Goal: Task Accomplishment & Management: Complete application form

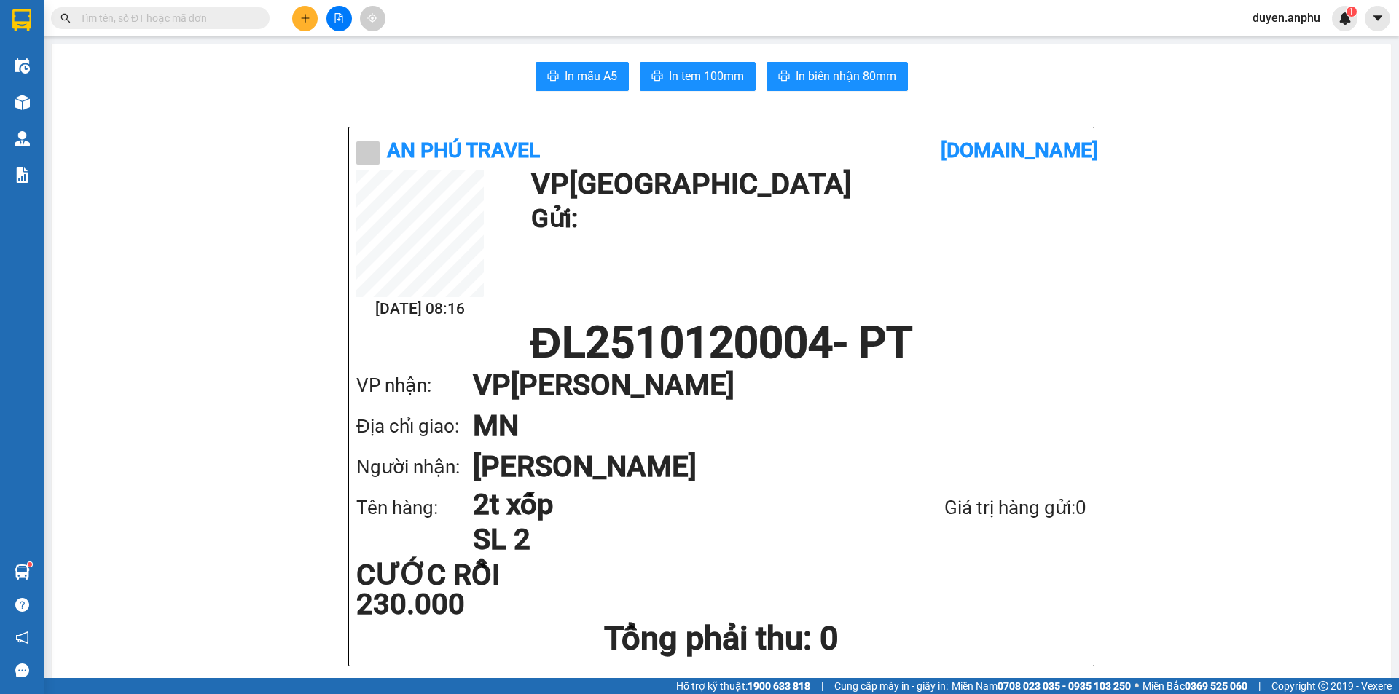
click at [301, 25] on button at bounding box center [304, 18] width 25 height 25
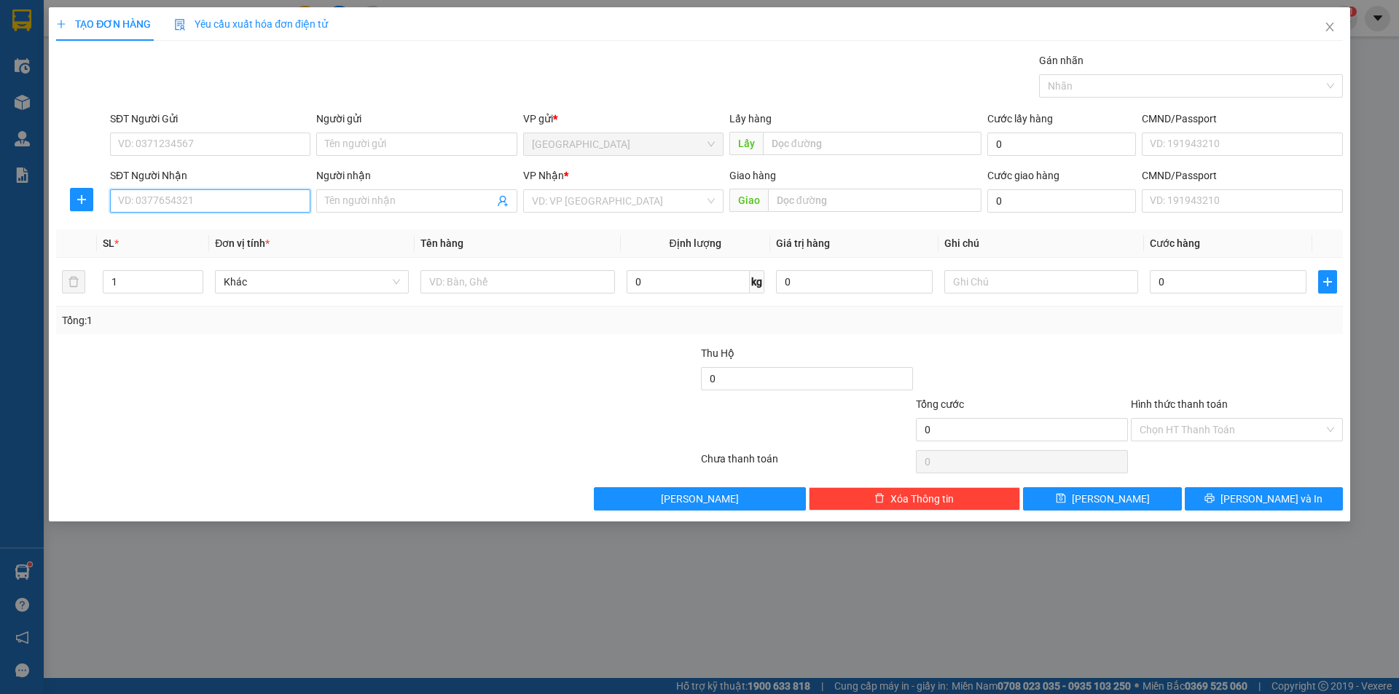
click at [226, 201] on input "SĐT Người Nhận" at bounding box center [210, 200] width 200 height 23
click at [159, 233] on div "0765460708 - Huy" at bounding box center [210, 230] width 183 height 16
type input "0765460708"
type input "Huy"
type input "70.000"
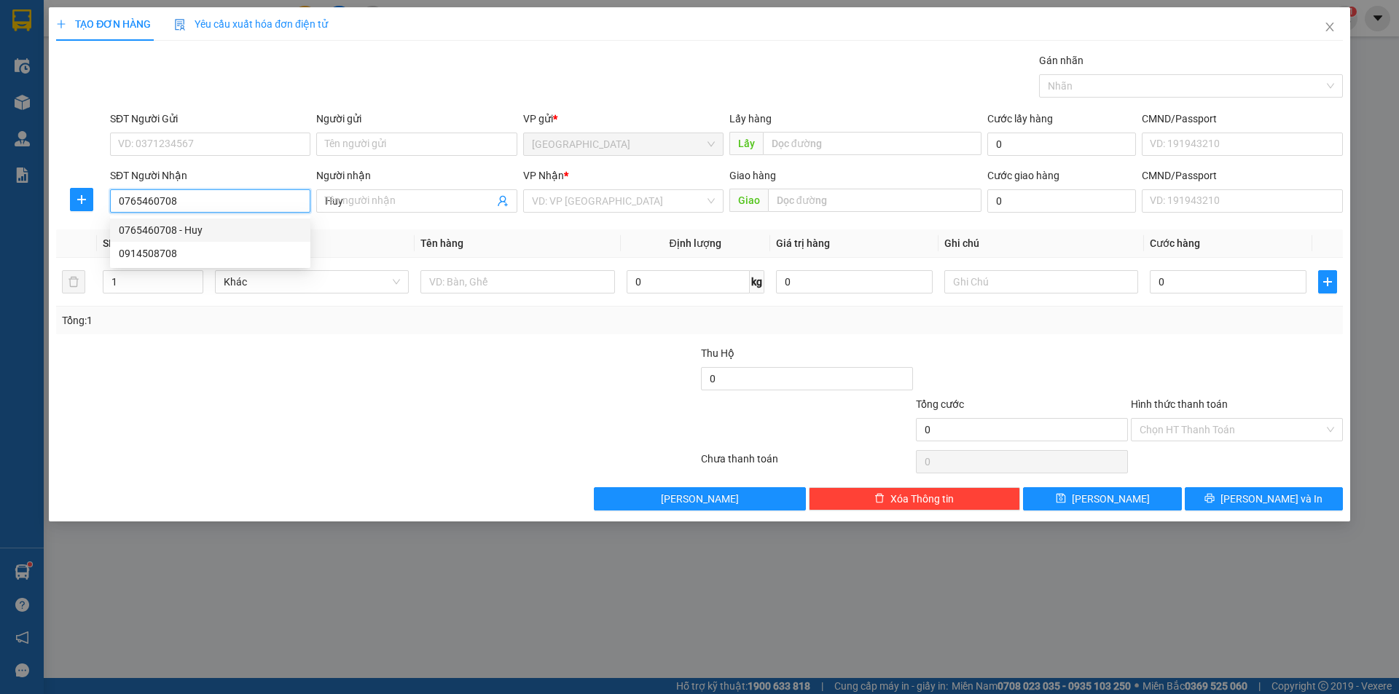
type input "70.000"
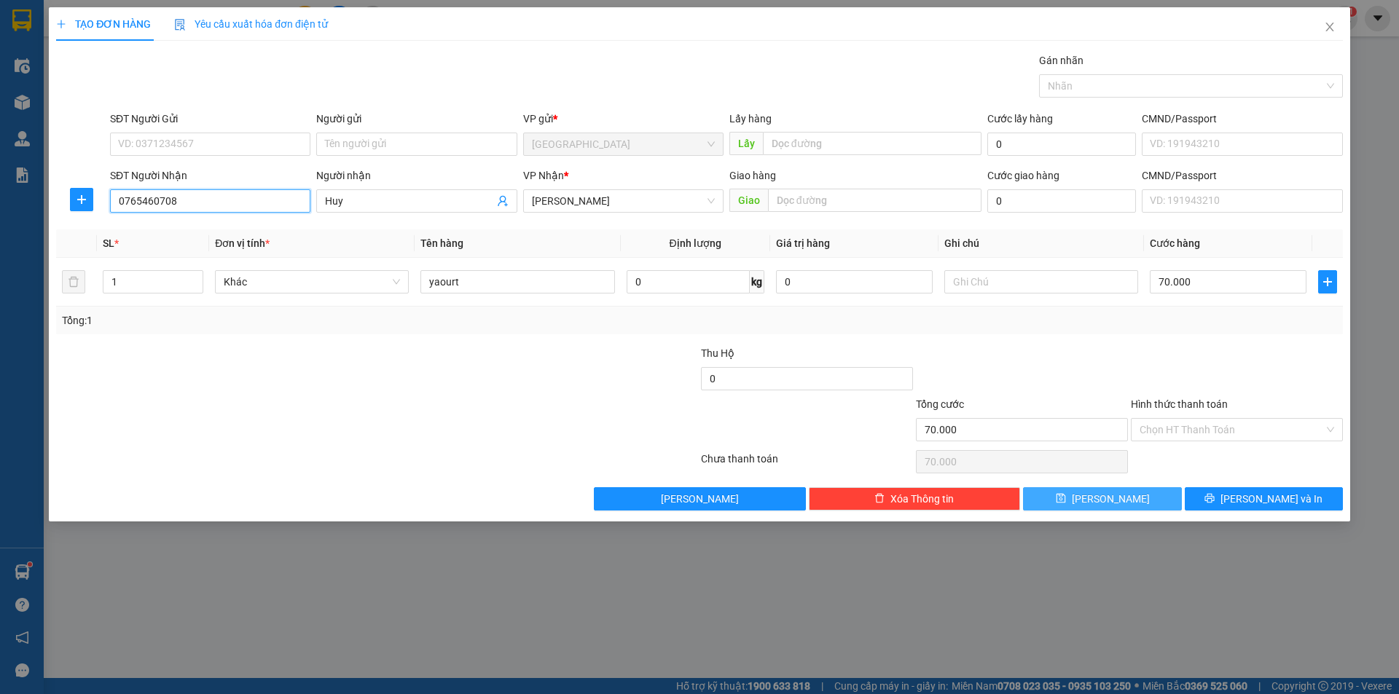
type input "0765460708"
click at [1141, 492] on button "[PERSON_NAME]" at bounding box center [1102, 498] width 158 height 23
type input "0"
click at [1325, 32] on icon "close" at bounding box center [1329, 27] width 12 height 12
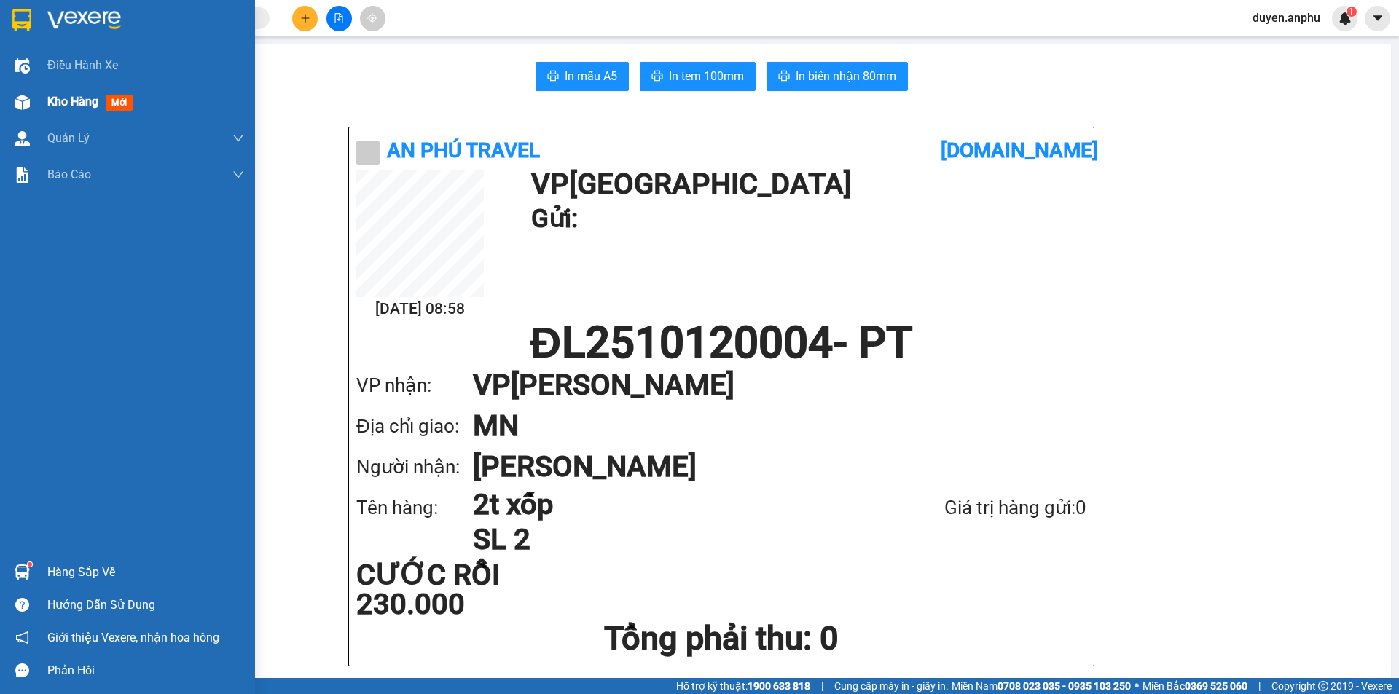
click at [95, 106] on span "Kho hàng" at bounding box center [72, 102] width 51 height 14
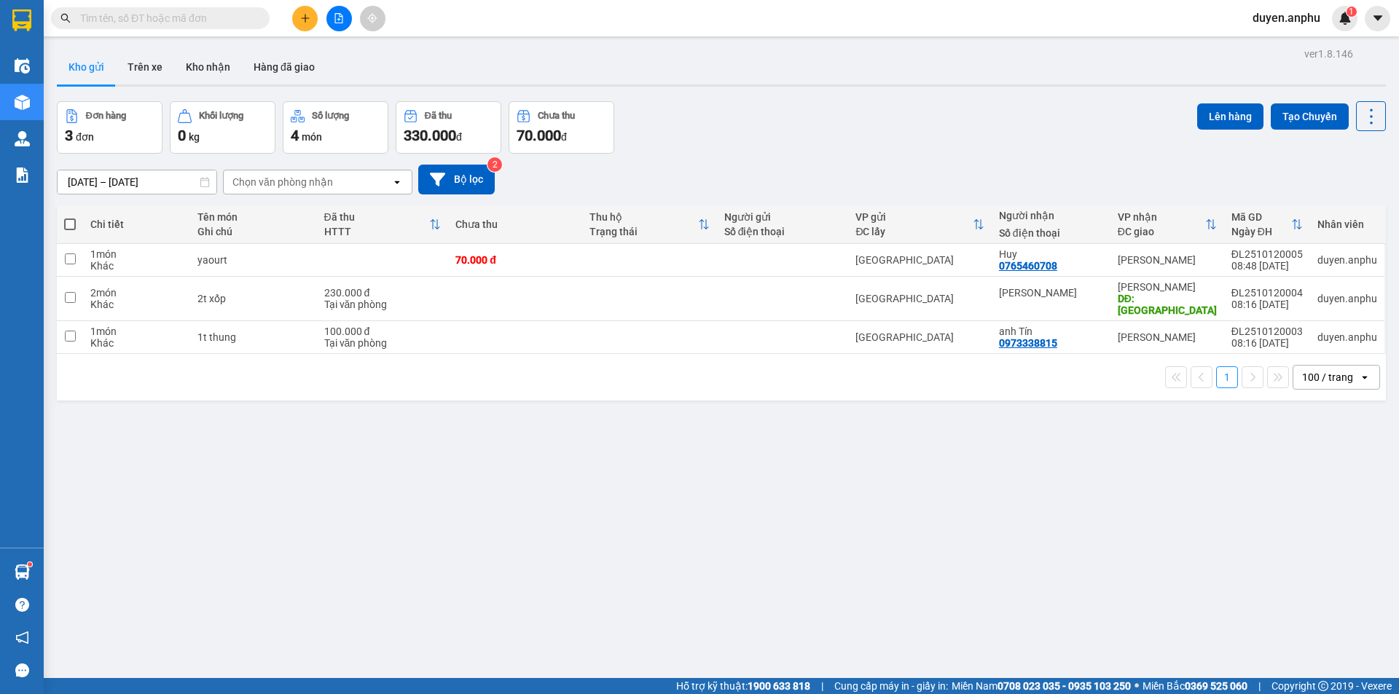
click at [68, 224] on span at bounding box center [70, 225] width 12 height 12
click at [70, 217] on input "checkbox" at bounding box center [70, 217] width 0 height 0
checkbox input "true"
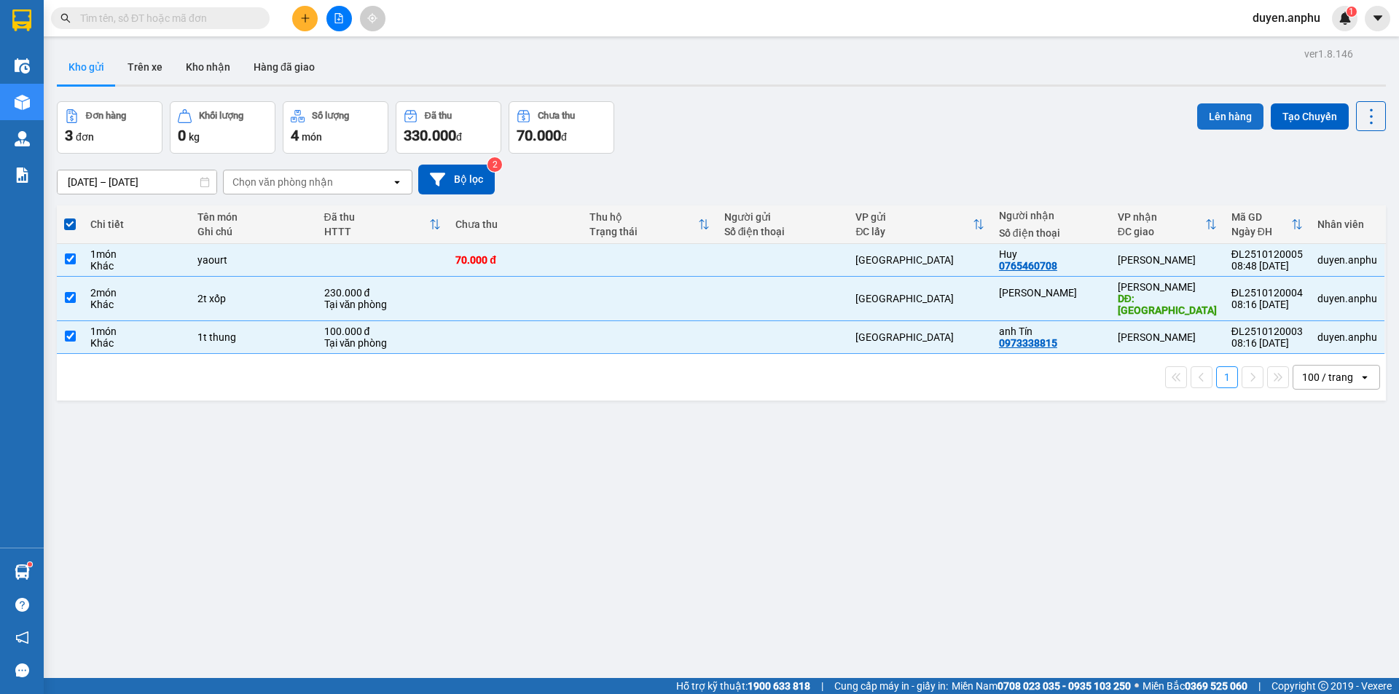
click at [1211, 114] on button "Lên hàng" at bounding box center [1230, 116] width 66 height 26
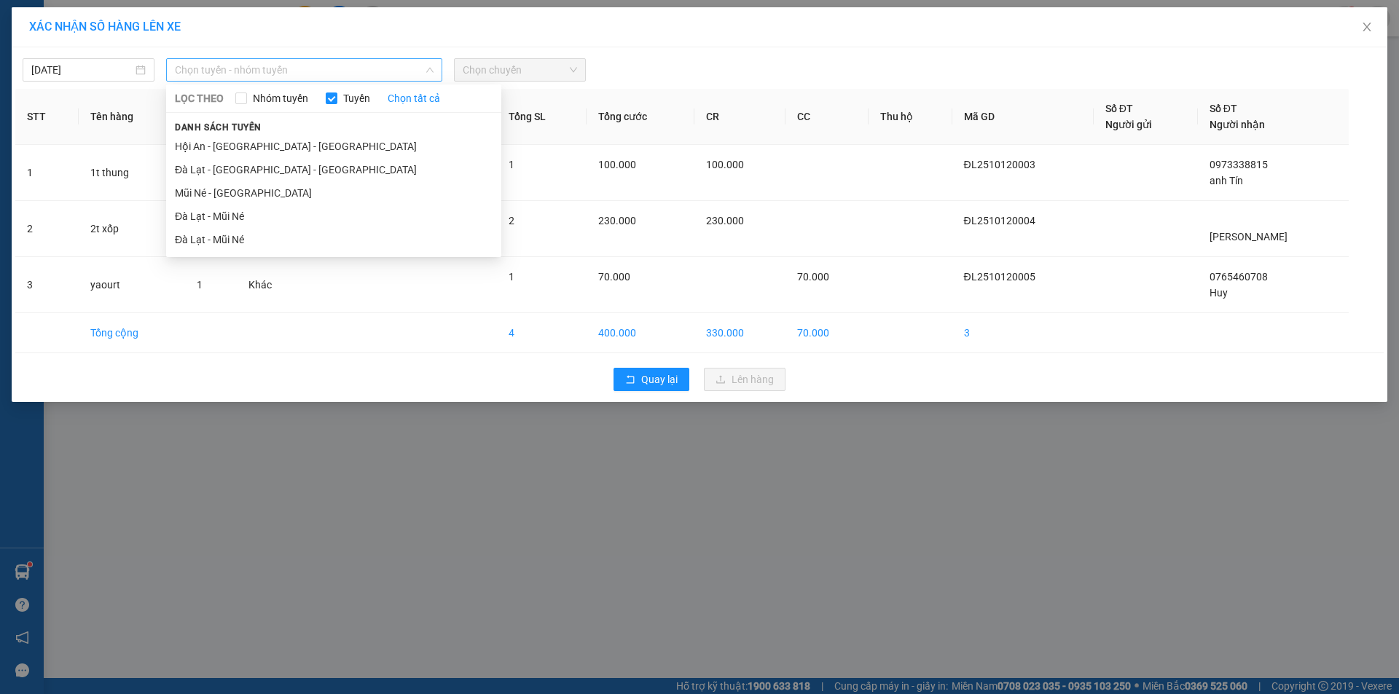
click at [285, 71] on span "Chọn tuyến - nhóm tuyến" at bounding box center [304, 70] width 259 height 22
click at [227, 214] on li "Đà Lạt - Mũi Né" at bounding box center [333, 216] width 335 height 23
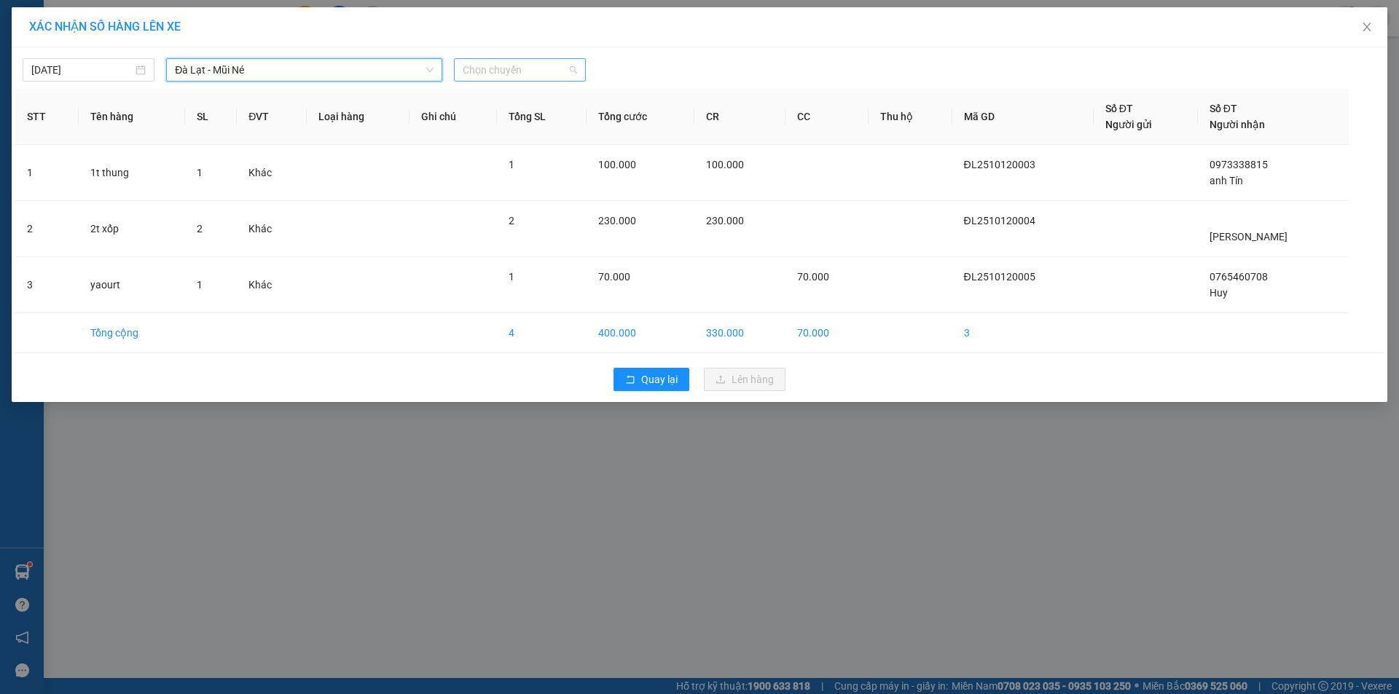
click at [490, 69] on span "Chọn chuyến" at bounding box center [520, 70] width 114 height 22
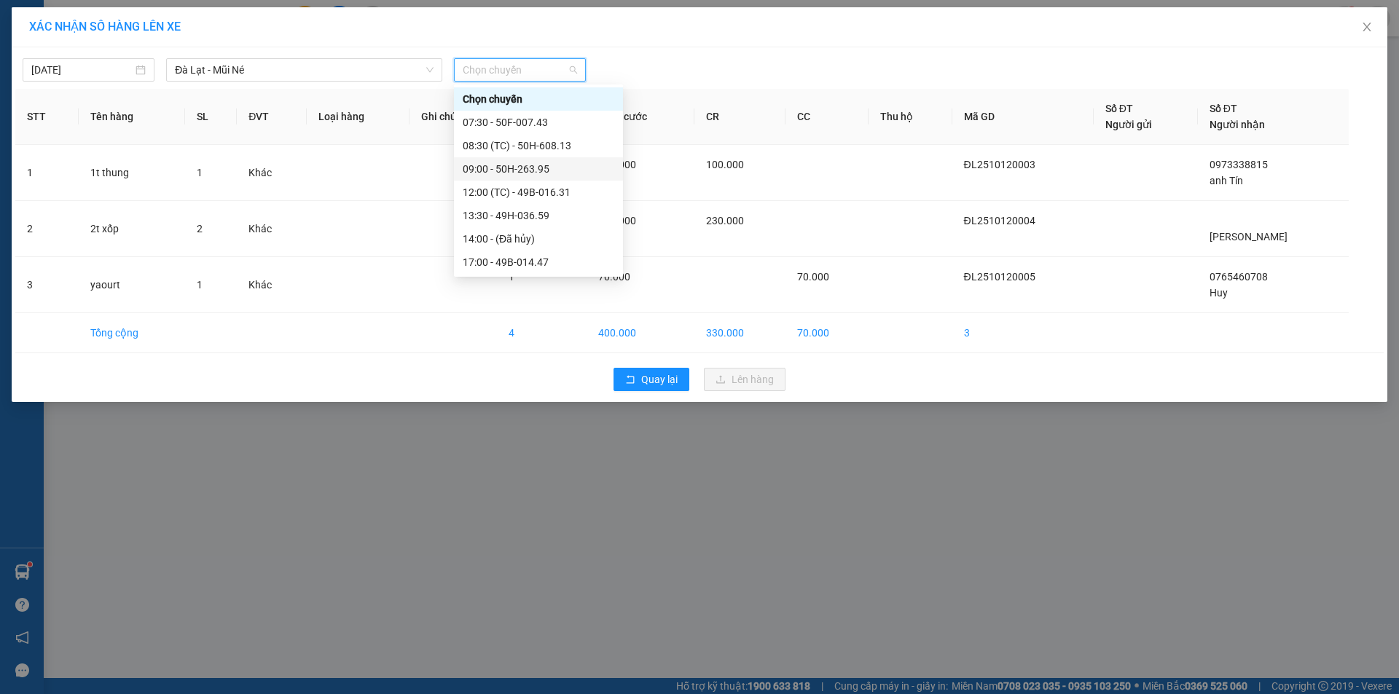
click at [491, 171] on div "09:00 - 50H-263.95" at bounding box center [539, 169] width 152 height 16
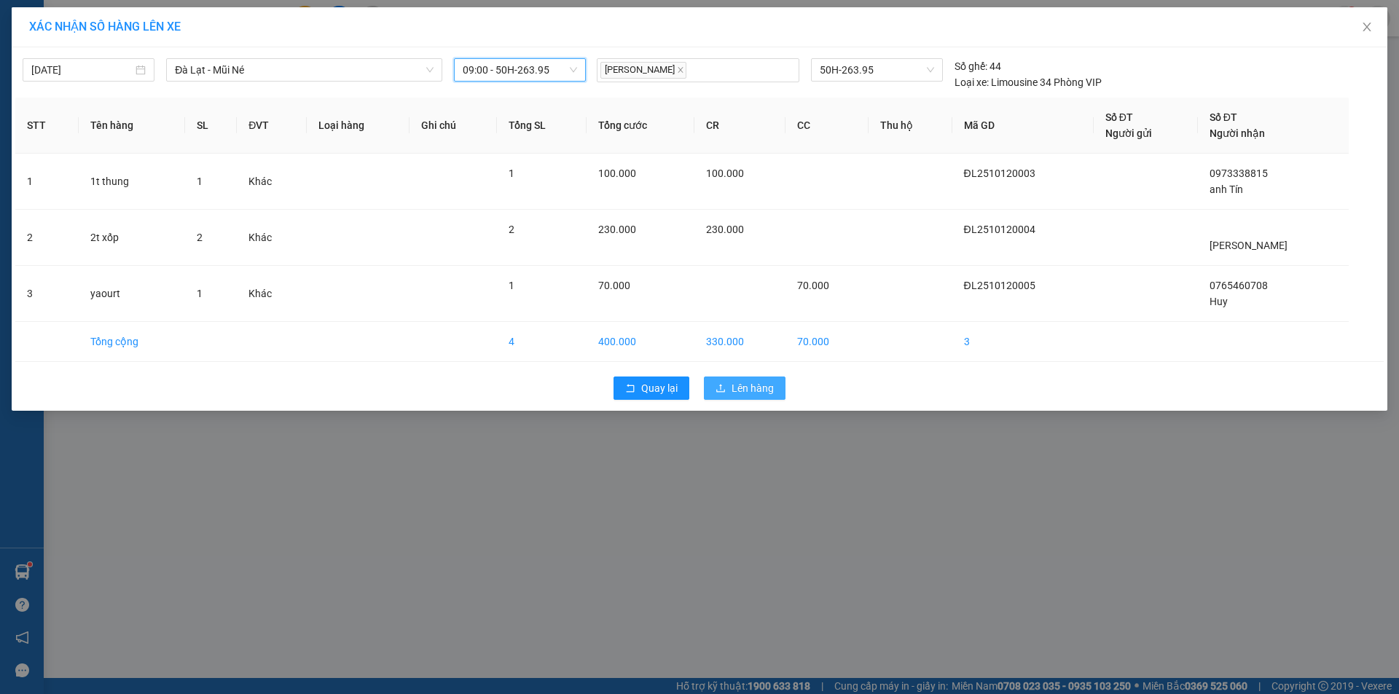
click at [742, 387] on span "Lên hàng" at bounding box center [752, 388] width 42 height 16
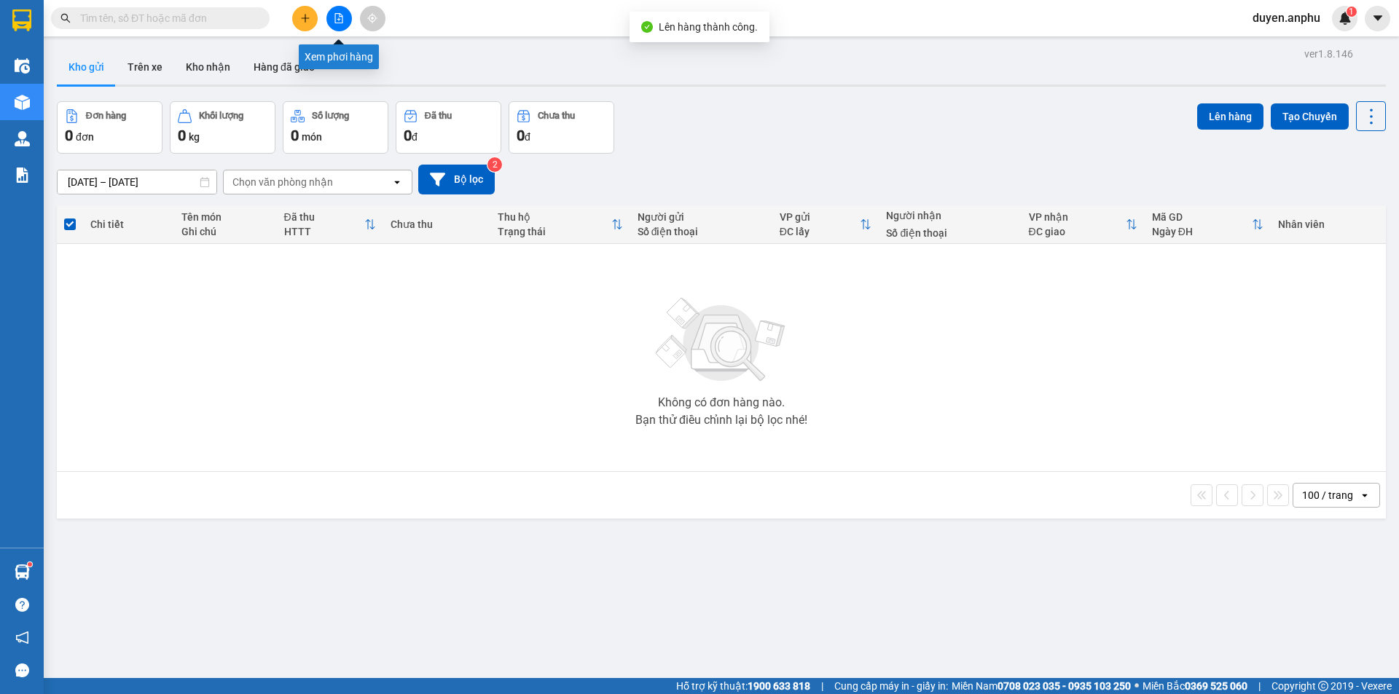
click at [331, 22] on button at bounding box center [338, 18] width 25 height 25
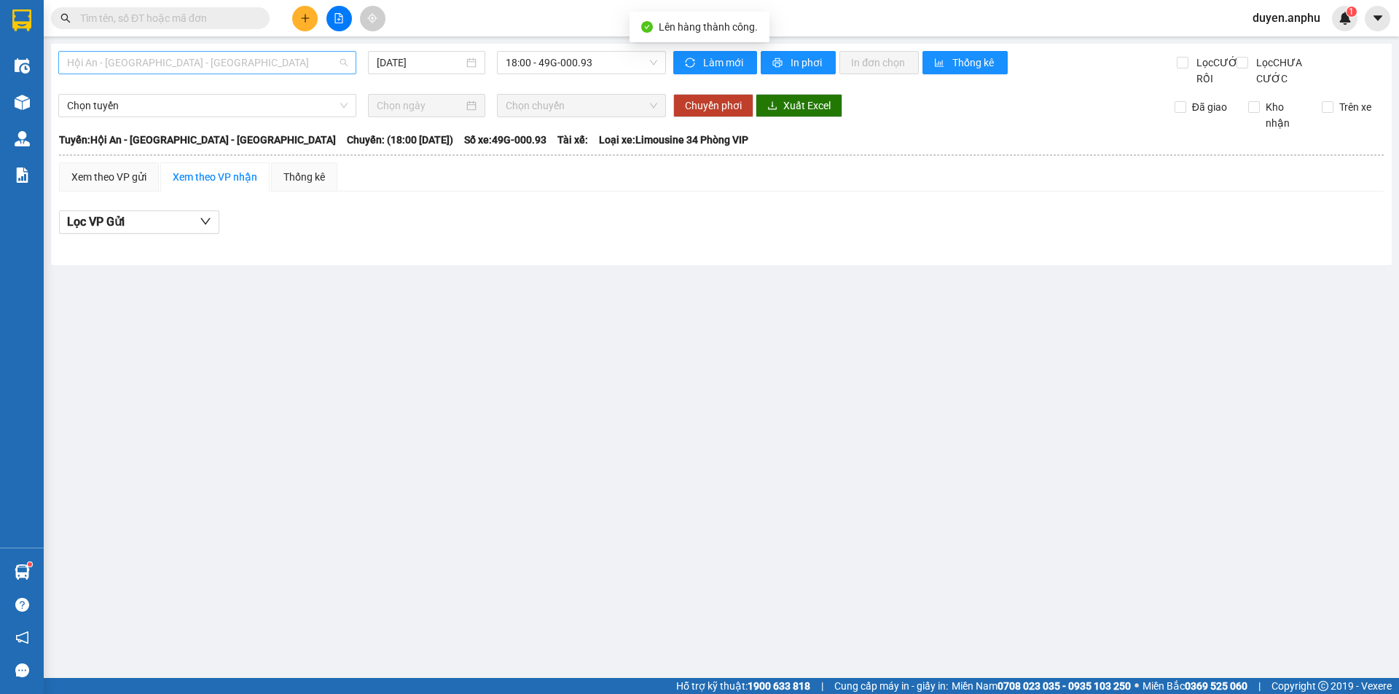
click at [192, 61] on span "Hội An - [GEOGRAPHIC_DATA] - [GEOGRAPHIC_DATA]" at bounding box center [207, 63] width 280 height 22
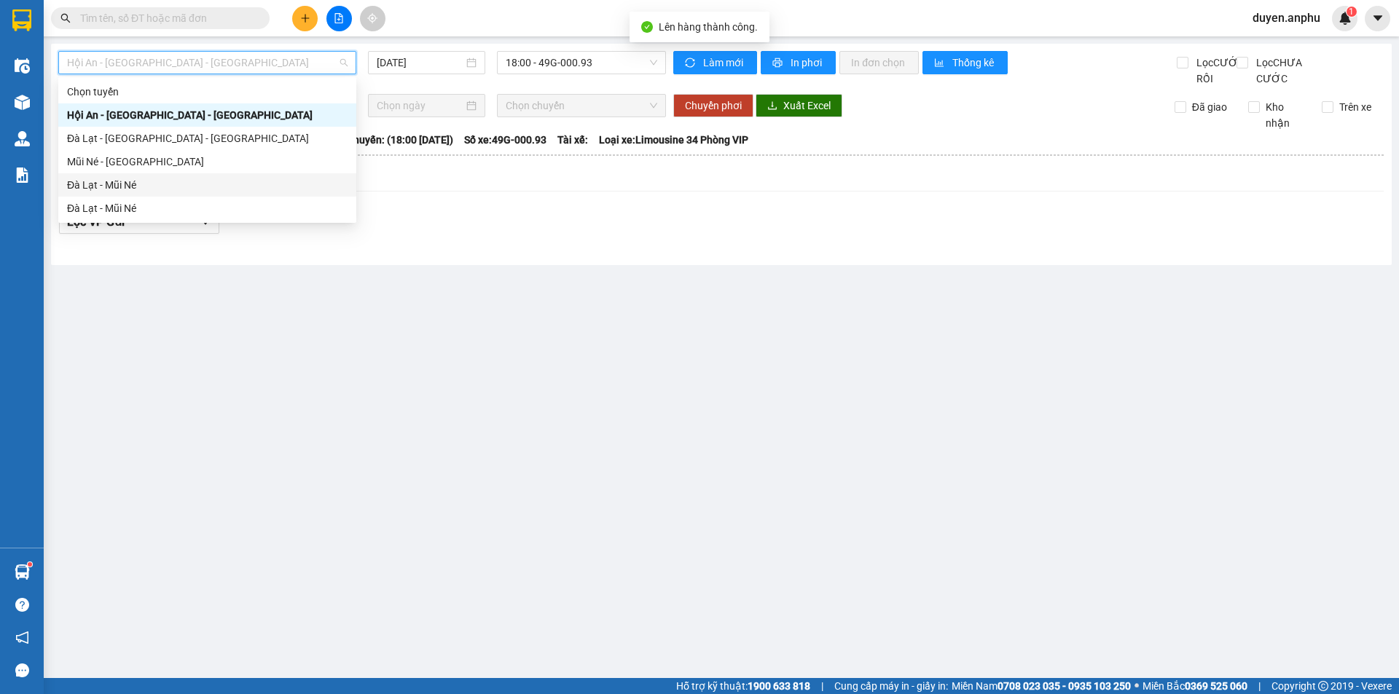
click at [150, 183] on div "Đà Lạt - Mũi Né" at bounding box center [207, 185] width 280 height 16
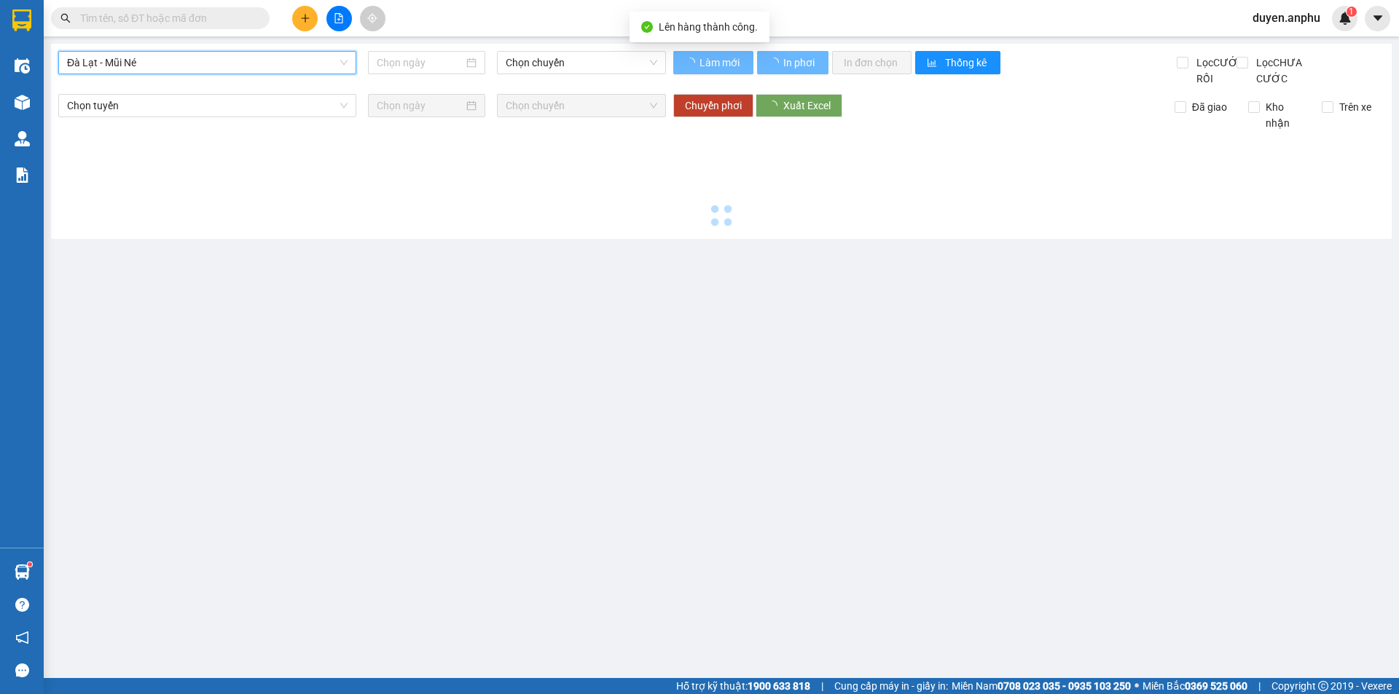
type input "[DATE]"
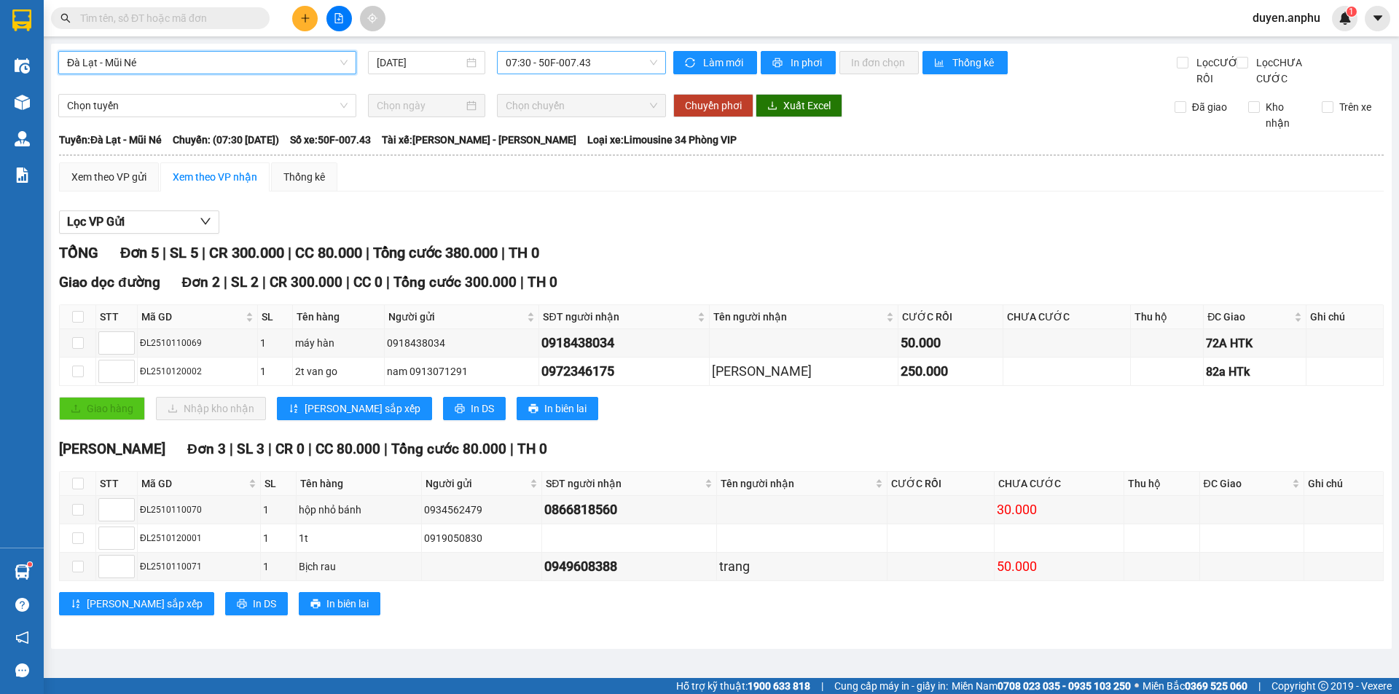
click at [534, 62] on span "07:30 - 50F-007.43" at bounding box center [582, 63] width 152 height 22
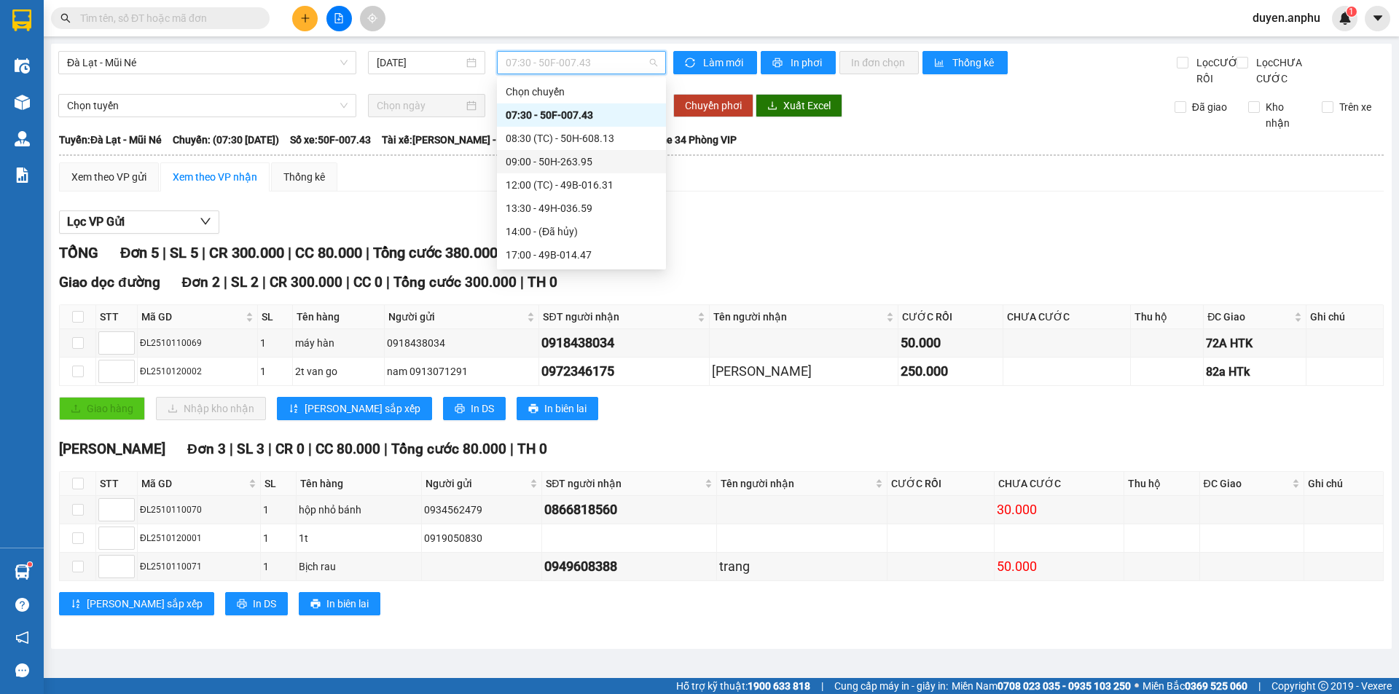
click at [530, 159] on div "09:00 - 50H-263.95" at bounding box center [582, 162] width 152 height 16
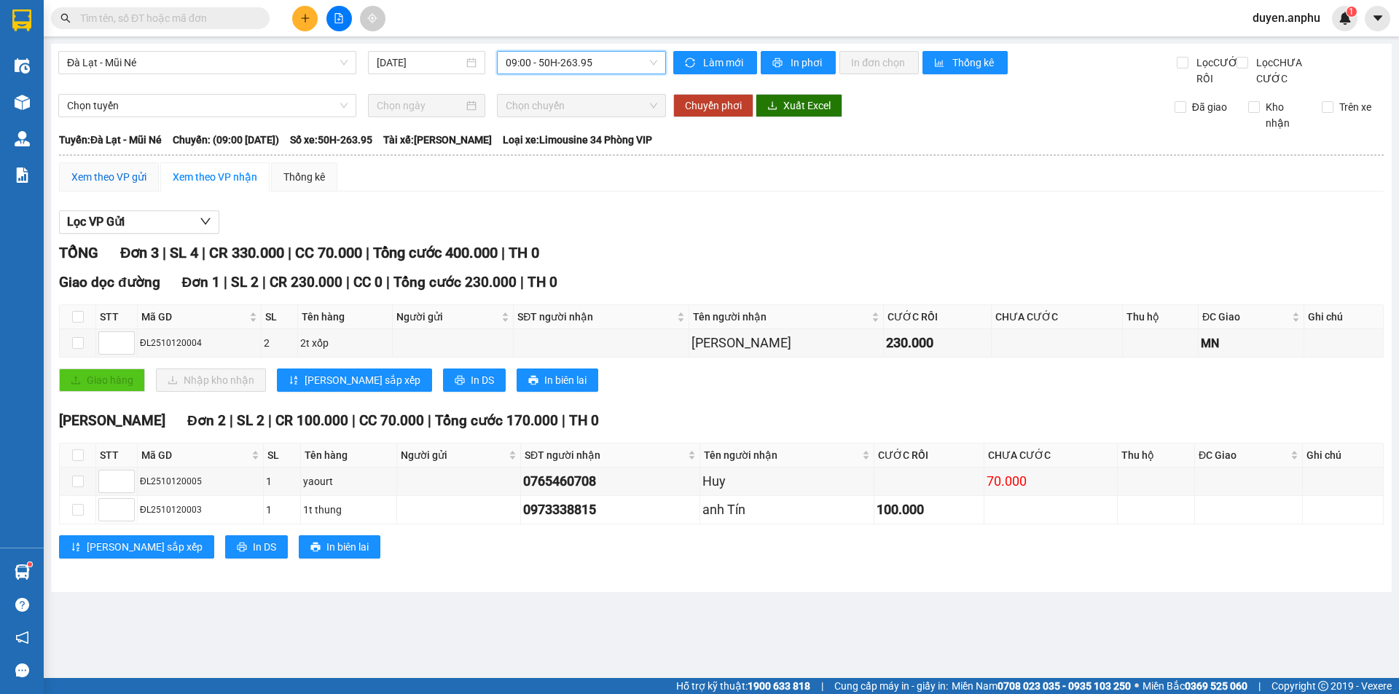
click at [116, 185] on div "Xem theo VP gửi" at bounding box center [108, 177] width 75 height 16
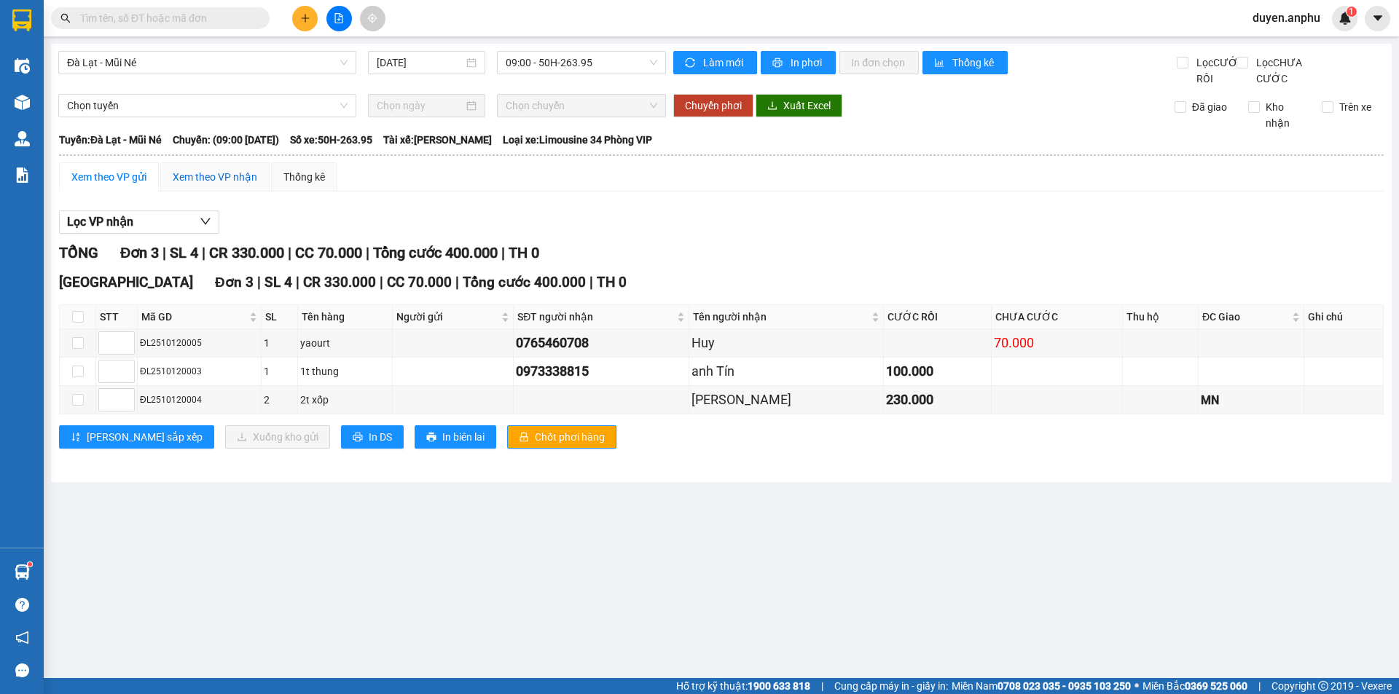
click at [235, 185] on div "Xem theo VP nhận" at bounding box center [215, 177] width 84 height 16
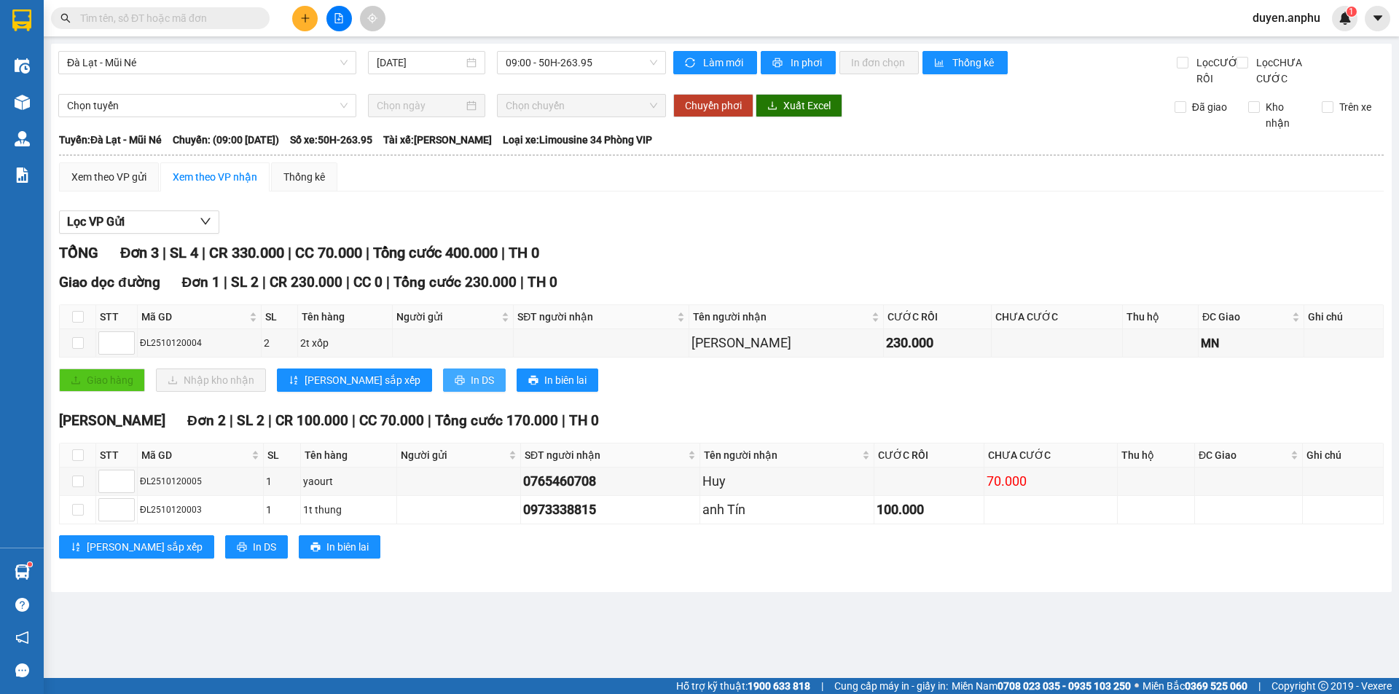
click at [471, 388] on span "In DS" at bounding box center [482, 380] width 23 height 16
drag, startPoint x: 125, startPoint y: 202, endPoint x: 138, endPoint y: 39, distance: 163.6
click at [125, 192] on div "Xem theo VP gửi" at bounding box center [109, 176] width 100 height 29
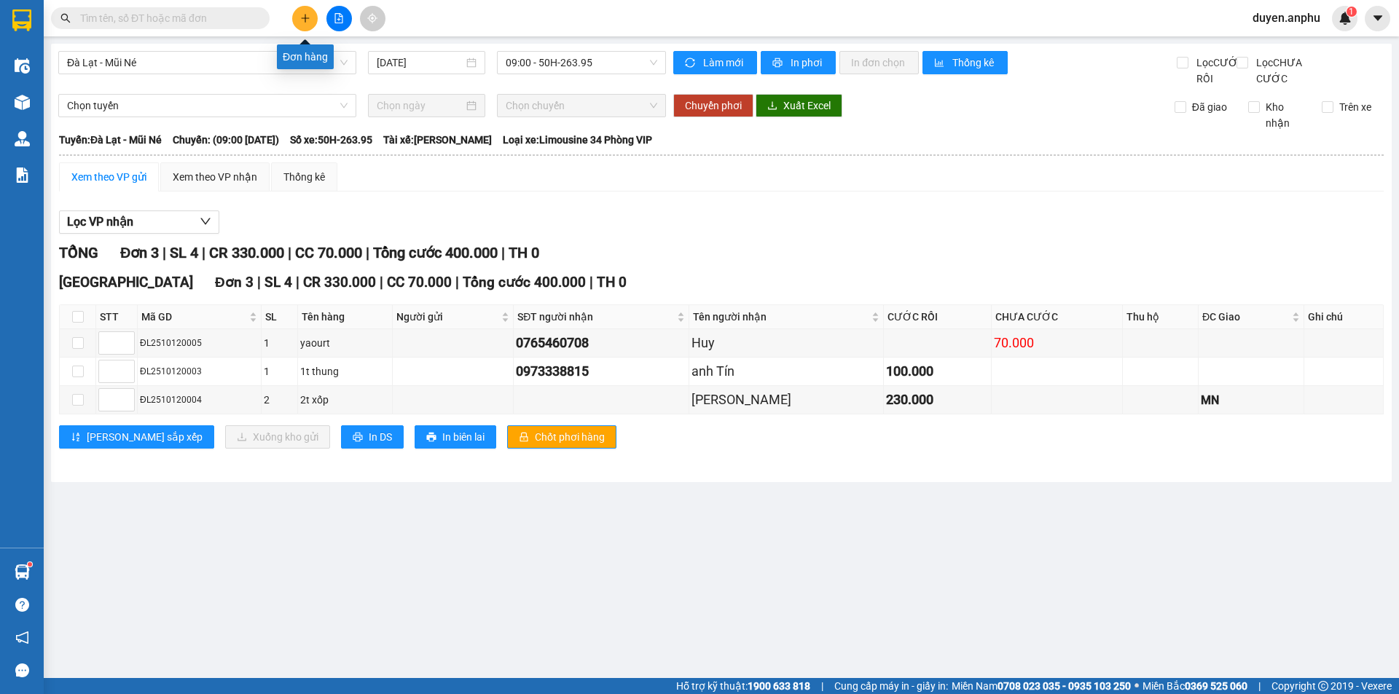
click at [298, 22] on button at bounding box center [304, 18] width 25 height 25
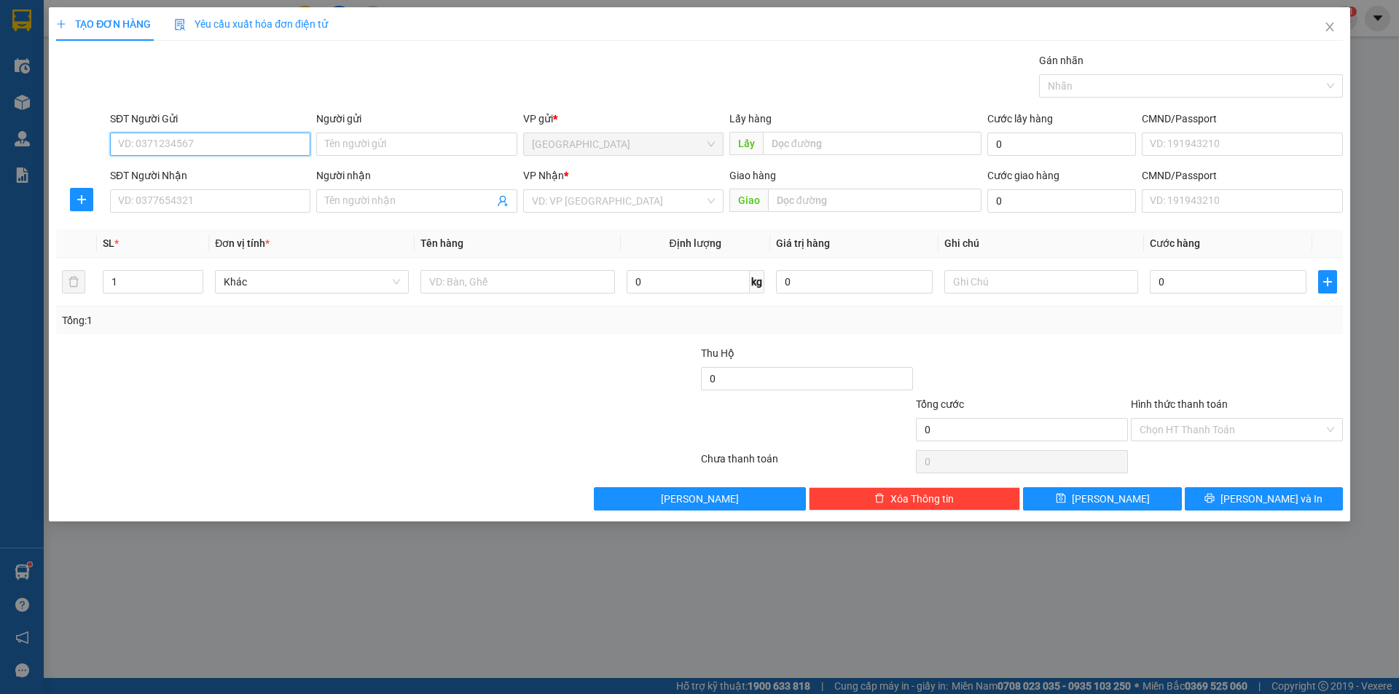
click at [151, 146] on input "SĐT Người Gửi" at bounding box center [210, 144] width 200 height 23
click at [1328, 30] on icon "close" at bounding box center [1329, 27] width 8 height 9
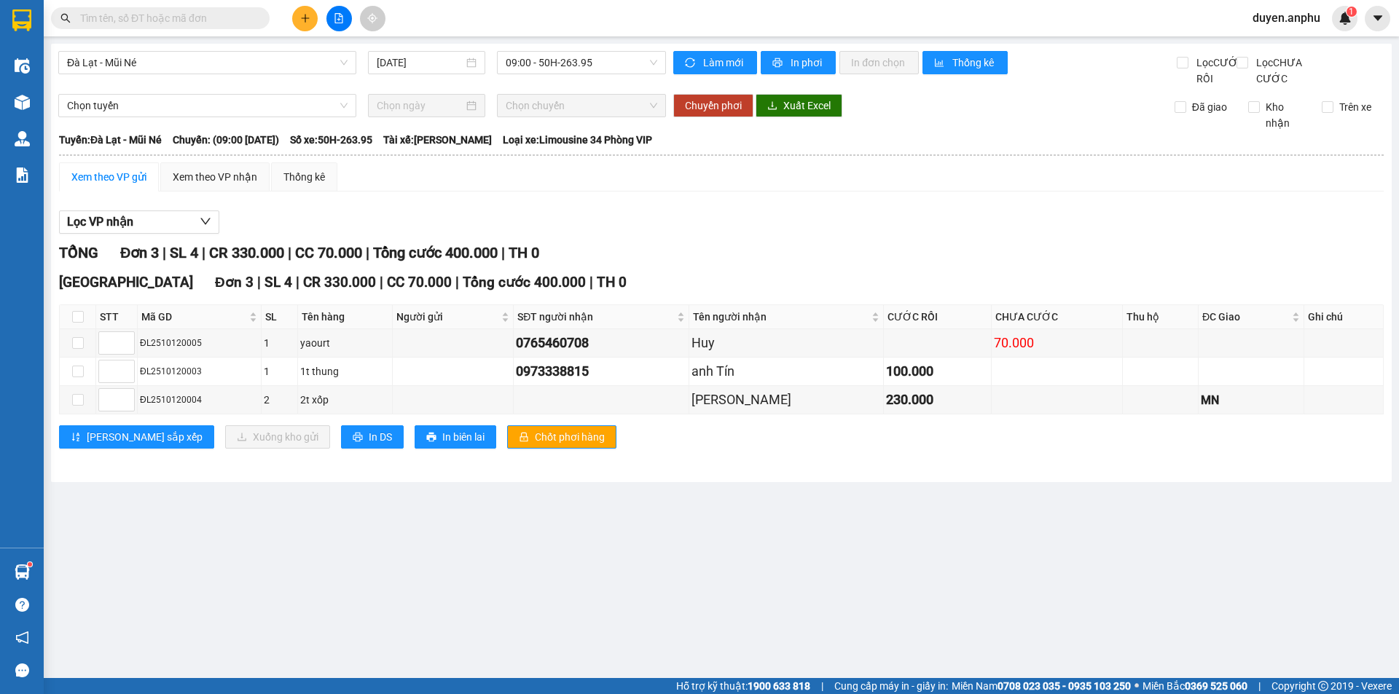
click at [208, 9] on span at bounding box center [160, 18] width 219 height 22
click at [204, 23] on input "text" at bounding box center [166, 18] width 172 height 16
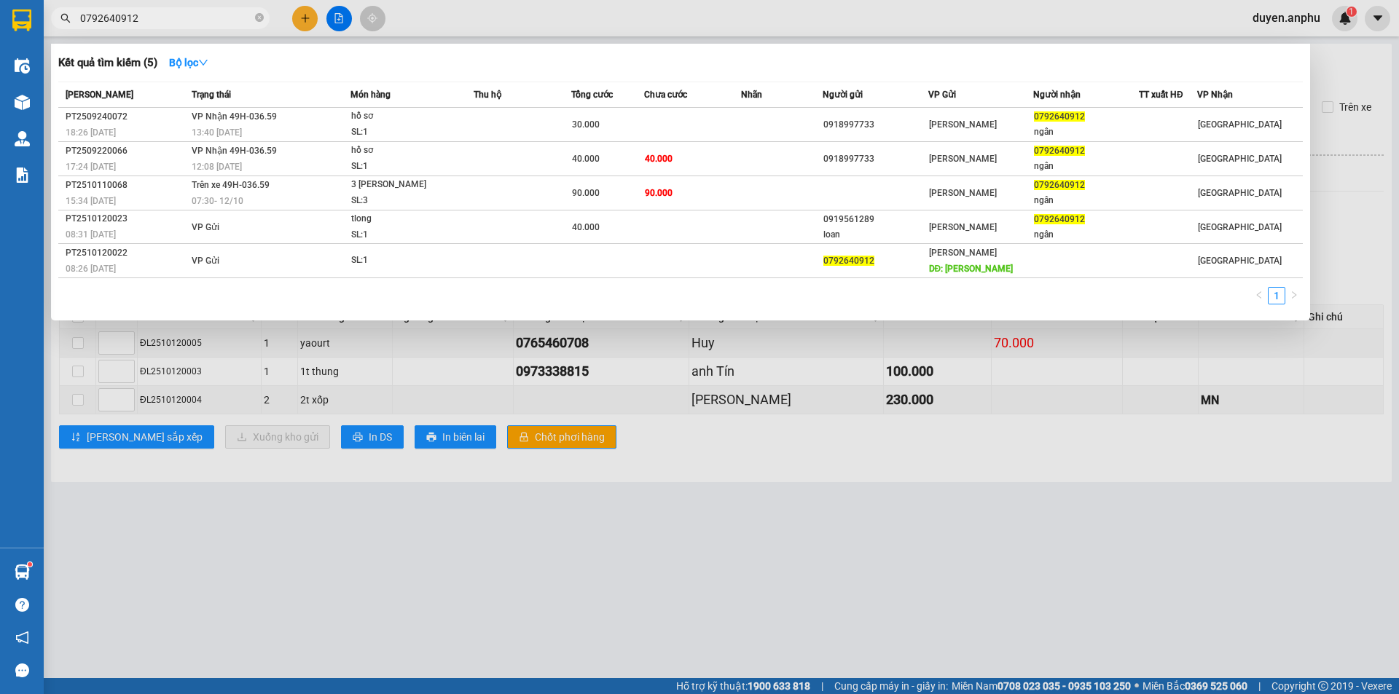
drag, startPoint x: 181, startPoint y: 25, endPoint x: 55, endPoint y: 25, distance: 126.0
click at [55, 25] on span "0792640912" at bounding box center [160, 18] width 219 height 22
drag, startPoint x: 119, startPoint y: 18, endPoint x: 95, endPoint y: 20, distance: 24.8
type input "0792640912"
click at [299, 18] on div at bounding box center [699, 347] width 1399 height 694
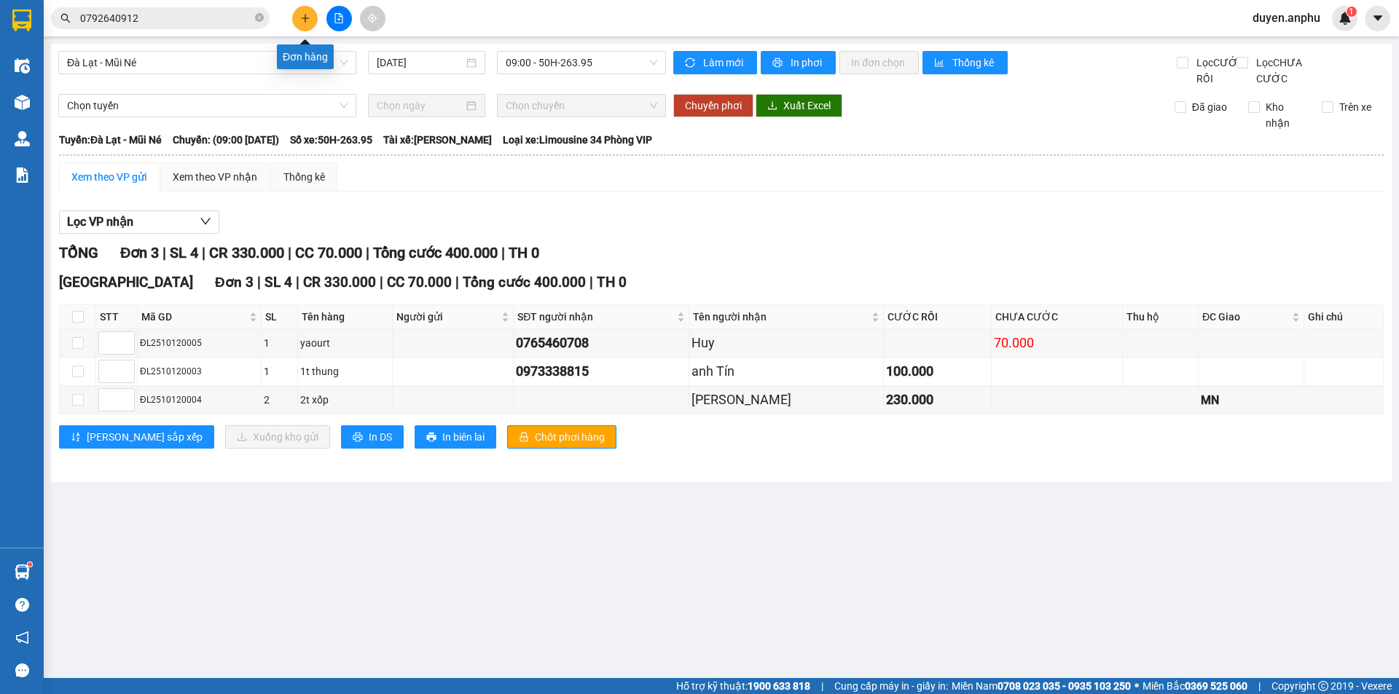
click at [301, 25] on button at bounding box center [304, 18] width 25 height 25
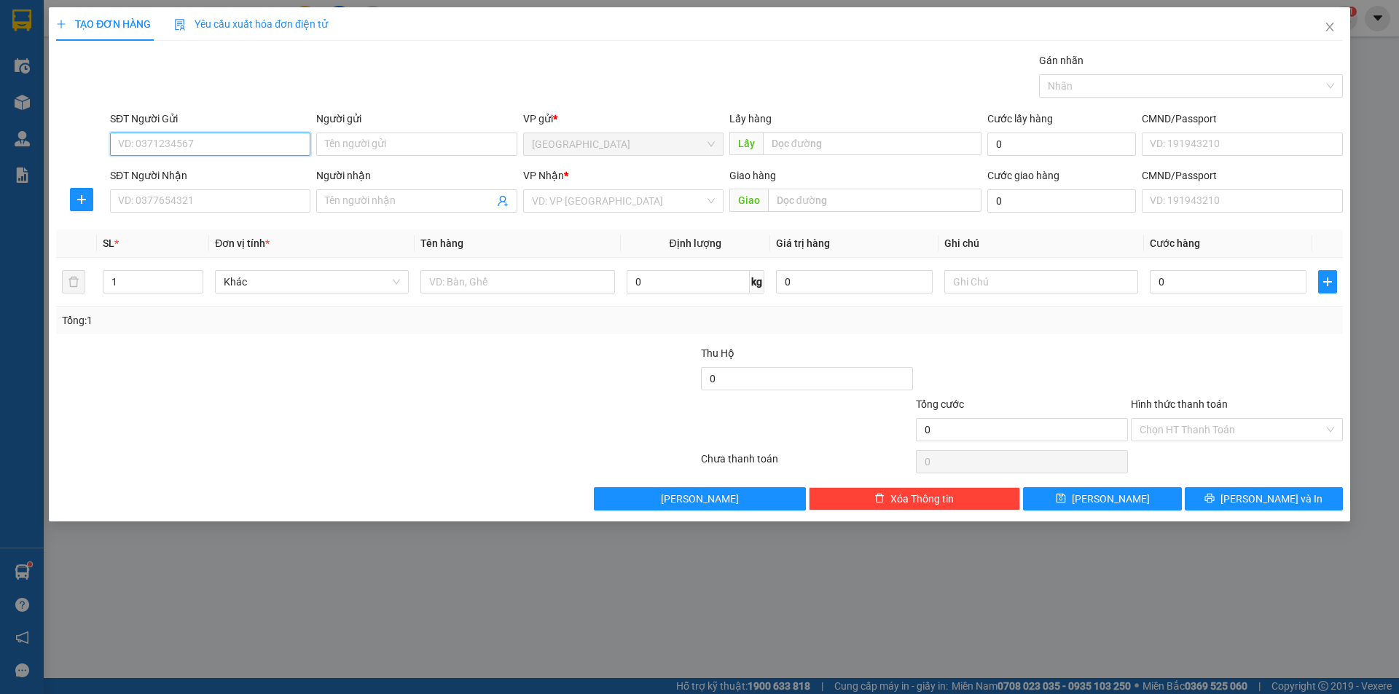
click at [157, 139] on input "SĐT Người Gửi" at bounding box center [210, 144] width 200 height 23
